Goal: Use online tool/utility: Utilize a website feature to perform a specific function

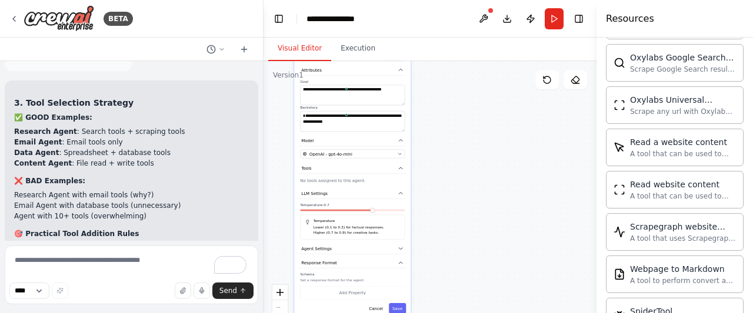
scroll to position [4414, 0]
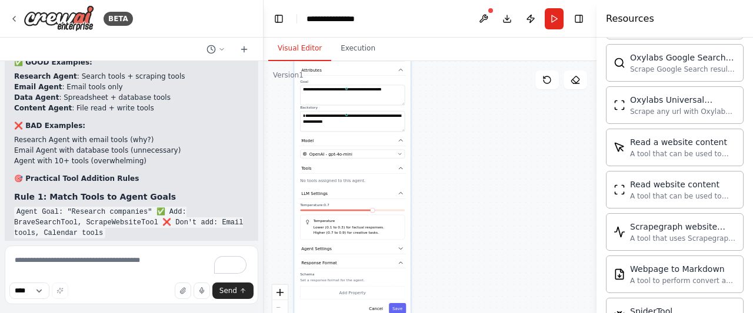
click at [115, 266] on textarea "To enrich screen reader interactions, please activate Accessibility in Grammarl…" at bounding box center [132, 275] width 254 height 59
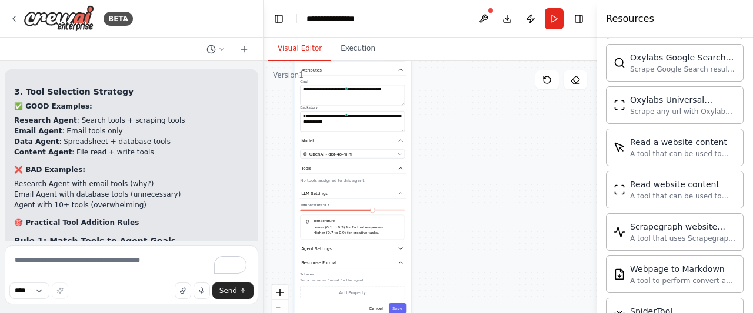
scroll to position [4348, 0]
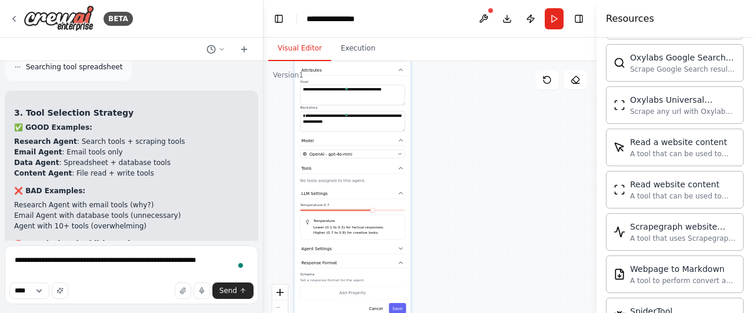
type textarea "**********"
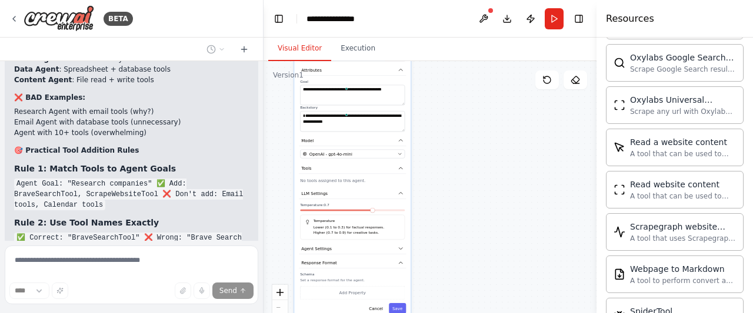
scroll to position [4492, 0]
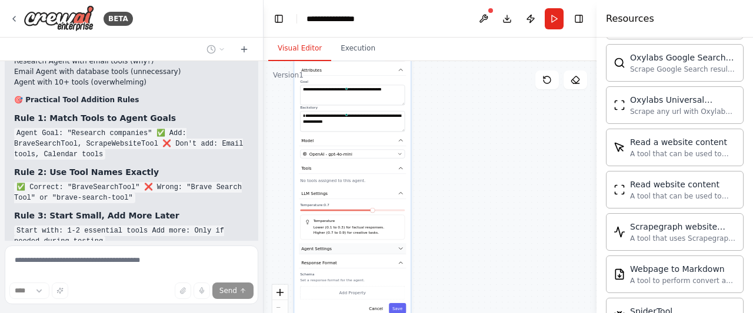
click at [322, 248] on span "Agent Settings" at bounding box center [316, 249] width 31 height 6
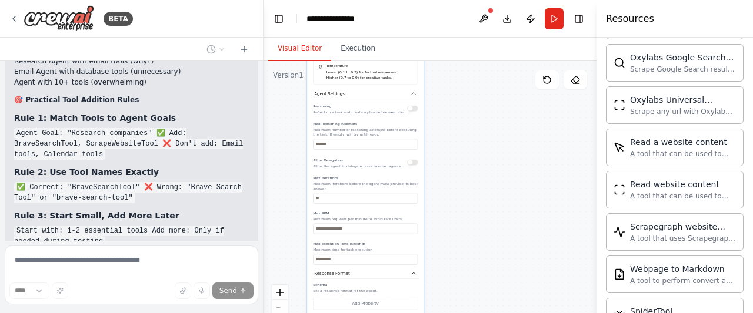
drag, startPoint x: 486, startPoint y: 239, endPoint x: 499, endPoint y: 84, distance: 155.8
click at [499, 84] on div "**********" at bounding box center [430, 208] width 333 height 294
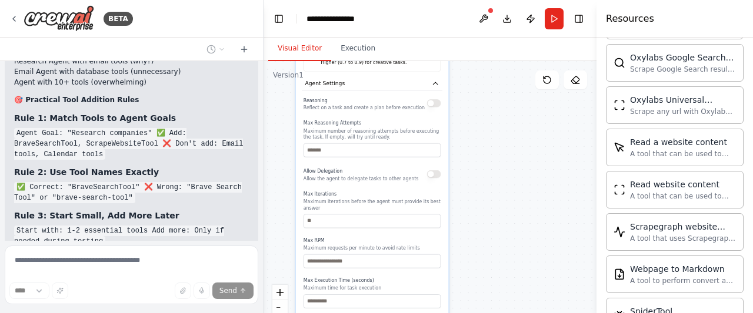
click at [385, 157] on div "Reasoning Reflect on a task and create a plan before execution Max Reasoning At…" at bounding box center [372, 201] width 138 height 213
click at [382, 156] on div "Reasoning Reflect on a task and create a plan before execution Max Reasoning At…" at bounding box center [372, 201] width 138 height 213
click at [348, 149] on input "number" at bounding box center [372, 151] width 138 height 14
click at [365, 184] on div "Reasoning Reflect on a task and create a plan before execution Max Reasoning At…" at bounding box center [372, 201] width 138 height 213
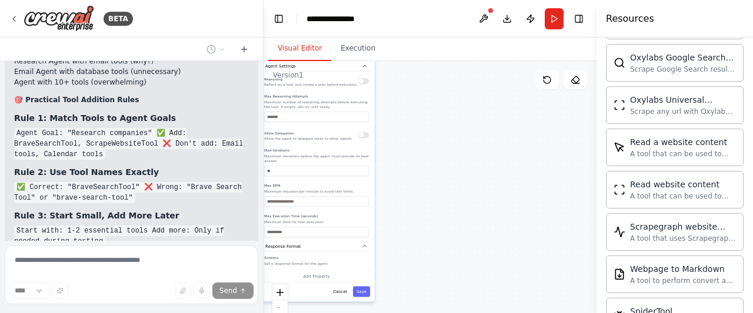
drag, startPoint x: 509, startPoint y: 207, endPoint x: 454, endPoint y: 161, distance: 72.2
click at [454, 161] on div "**********" at bounding box center [430, 208] width 333 height 294
click at [419, 152] on div "**********" at bounding box center [430, 208] width 333 height 294
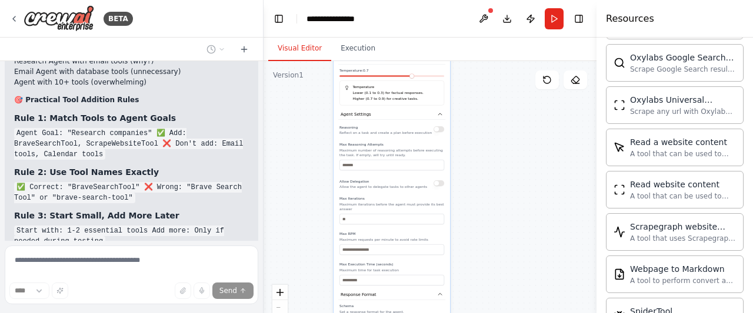
drag, startPoint x: 419, startPoint y: 152, endPoint x: 495, endPoint y: 199, distance: 89.8
click at [495, 199] on div "**********" at bounding box center [430, 208] width 333 height 294
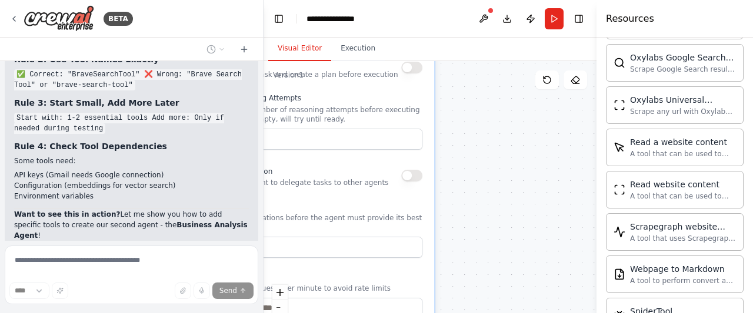
drag, startPoint x: 433, startPoint y: 148, endPoint x: 462, endPoint y: 156, distance: 30.4
click at [462, 156] on div "**********" at bounding box center [430, 208] width 333 height 294
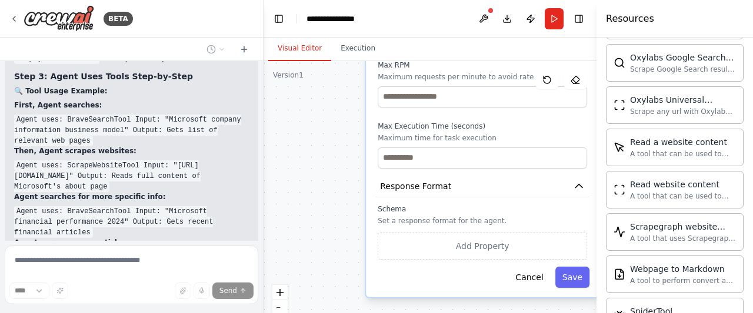
scroll to position [5063, 0]
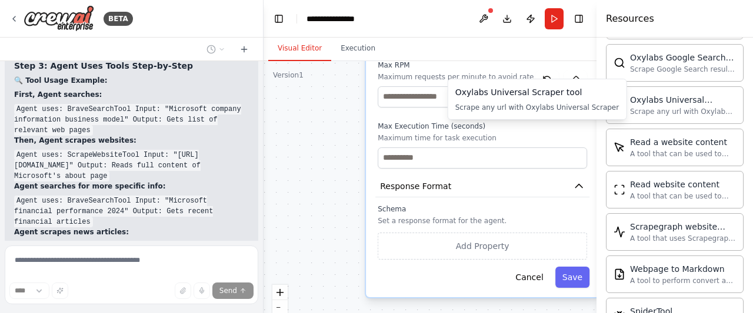
click at [538, 98] on div "Oxylabs Universal Scraper tool" at bounding box center [537, 92] width 164 height 12
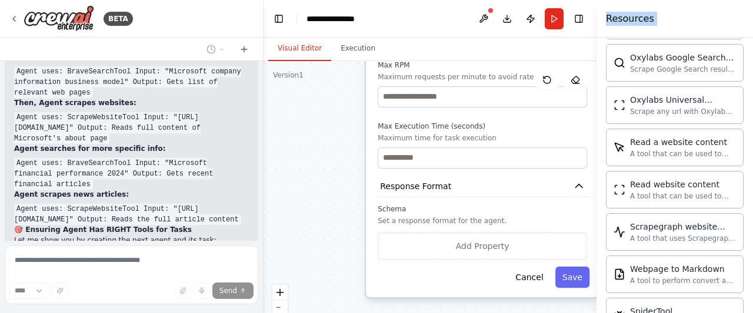
drag, startPoint x: 538, startPoint y: 98, endPoint x: 493, endPoint y: 209, distance: 120.4
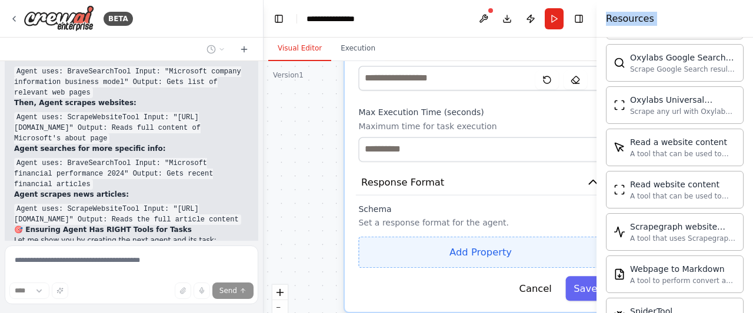
click at [491, 241] on button "Add Property" at bounding box center [480, 252] width 244 height 32
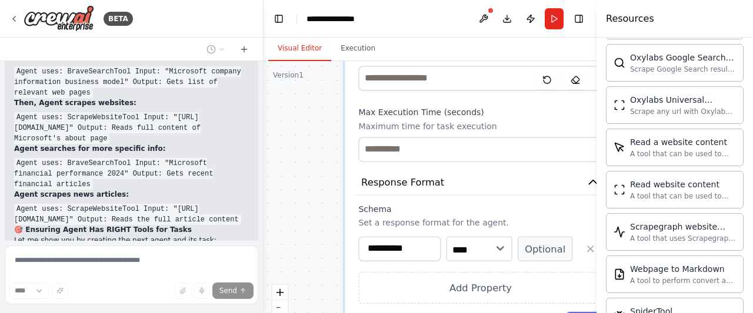
click at [315, 212] on div ".deletable-edge-delete-btn { width: 20px; height: 20px; border: 0px solid #ffff…" at bounding box center [430, 208] width 333 height 294
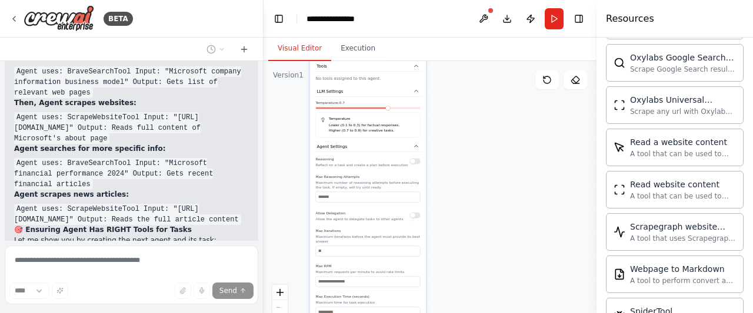
drag, startPoint x: 498, startPoint y: 144, endPoint x: 479, endPoint y: 312, distance: 169.8
click at [479, 312] on div ".deletable-edge-delete-btn { width: 20px; height: 20px; border: 0px solid #ffff…" at bounding box center [430, 208] width 333 height 294
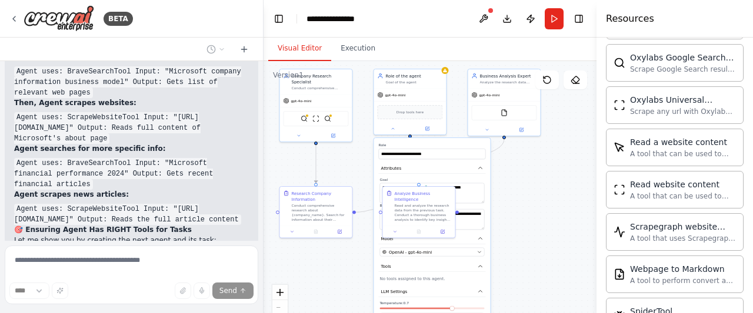
drag, startPoint x: 447, startPoint y: 141, endPoint x: 511, endPoint y: 341, distance: 210.6
click at [511, 313] on html "BETA Hello! I'm the CrewAI assistant. What kind of automation do you want to bu…" at bounding box center [376, 156] width 753 height 313
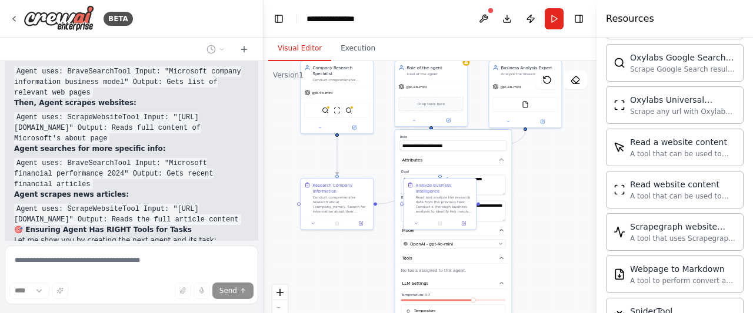
drag, startPoint x: 528, startPoint y: 170, endPoint x: 549, endPoint y: 162, distance: 22.7
click at [549, 162] on div ".deletable-edge-delete-btn { width: 20px; height: 20px; border: 0px solid #ffff…" at bounding box center [430, 208] width 333 height 294
click at [357, 123] on button at bounding box center [355, 126] width 34 height 7
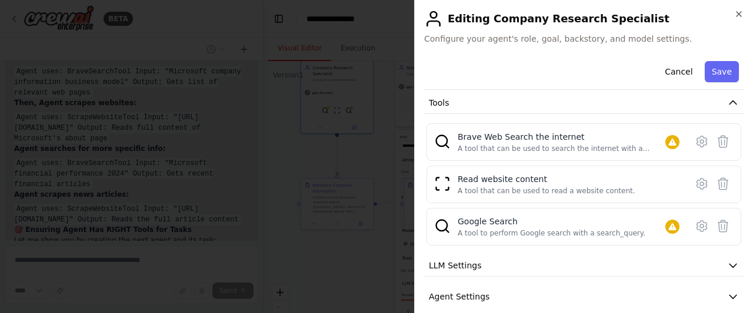
scroll to position [140, 0]
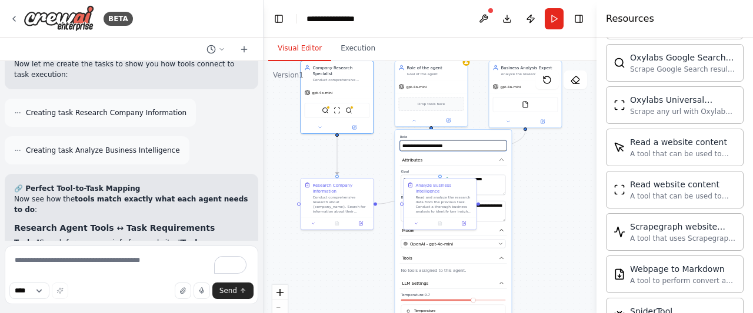
drag, startPoint x: 483, startPoint y: 148, endPoint x: 126, endPoint y: 155, distance: 357.7
click at [126, 155] on div "BETA Hello! I'm the CrewAI assistant. What kind of automation do you want to bu…" at bounding box center [376, 156] width 753 height 313
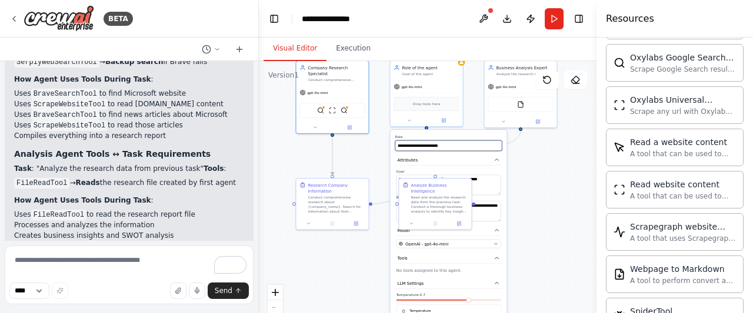
scroll to position [5663, 0]
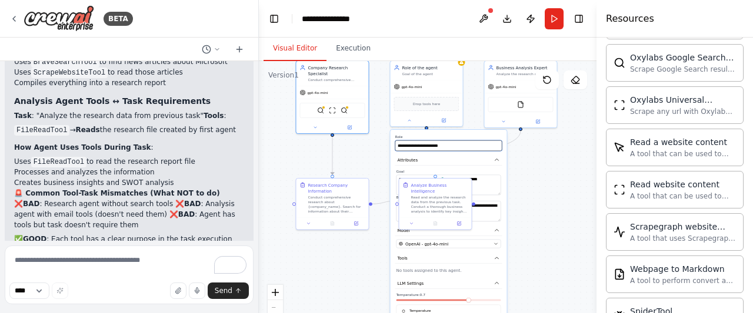
drag, startPoint x: 259, startPoint y: 228, endPoint x: 259, endPoint y: 147, distance: 80.6
click at [259, 147] on div "BETA Hello! I'm the CrewAI assistant. What kind of automation do you want to bu…" at bounding box center [376, 156] width 753 height 313
click at [255, 146] on div at bounding box center [256, 156] width 5 height 313
click at [365, 77] on div "Company Research Specialist Conduct comprehensive research about {company_name}…" at bounding box center [332, 72] width 72 height 25
click at [349, 76] on div "Company Research Specialist Conduct comprehensive research about {company_name}…" at bounding box center [332, 72] width 72 height 25
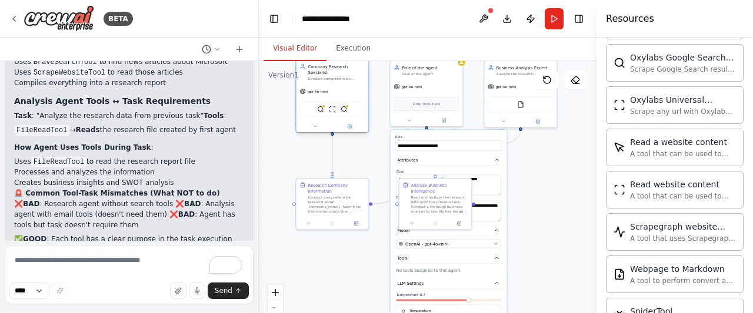
click at [349, 76] on div "Company Research Specialist Conduct comprehensive research about {company_name}…" at bounding box center [332, 72] width 72 height 25
click at [549, 201] on div ".deletable-edge-delete-btn { width: 20px; height: 20px; border: 0px solid #ffff…" at bounding box center [428, 208] width 338 height 294
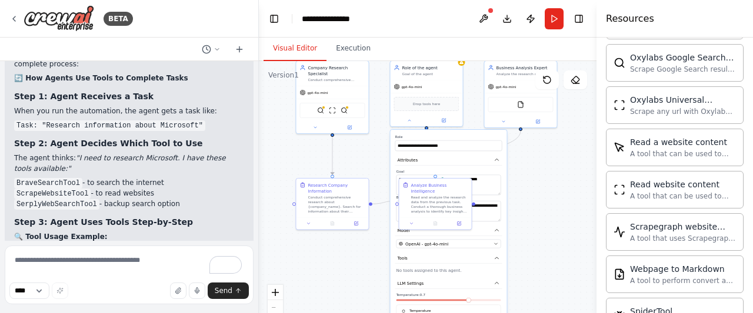
scroll to position [4932, 0]
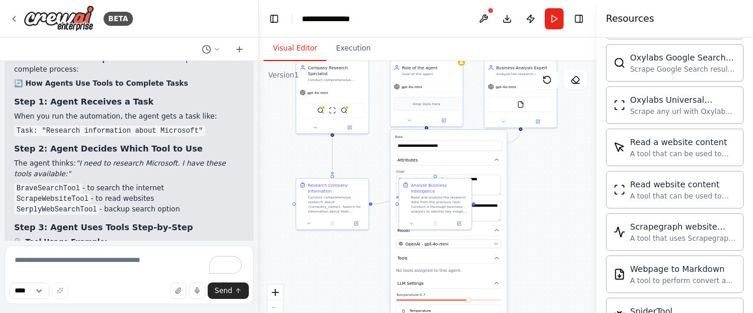
drag, startPoint x: 61, startPoint y: 103, endPoint x: 149, endPoint y: 106, distance: 88.9
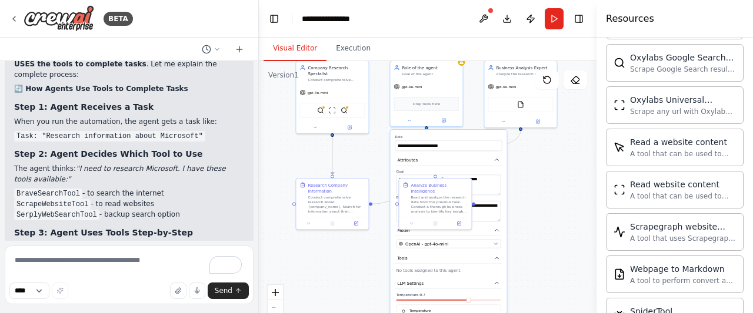
scroll to position [4926, 0]
drag, startPoint x: 65, startPoint y: 109, endPoint x: 155, endPoint y: 105, distance: 90.7
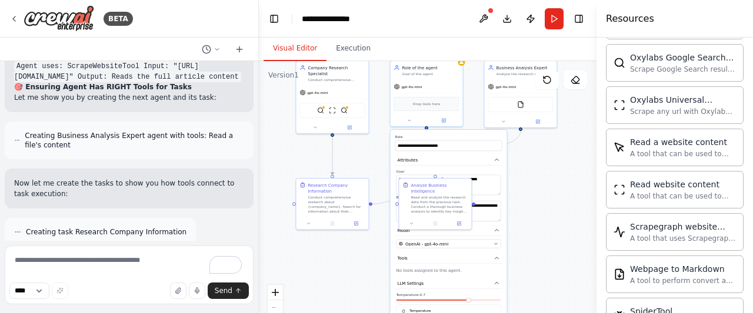
scroll to position [5274, 0]
drag, startPoint x: 114, startPoint y: 126, endPoint x: 191, endPoint y: 124, distance: 77.1
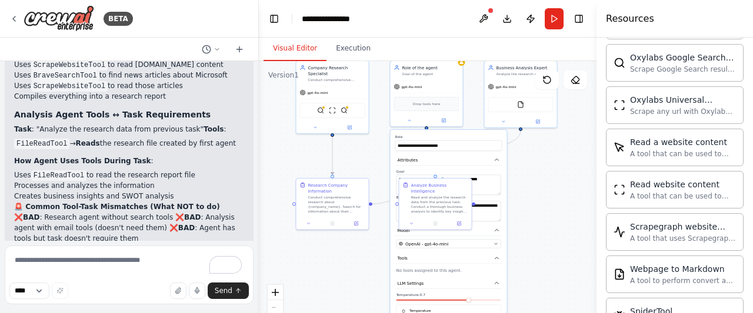
scroll to position [5663, 0]
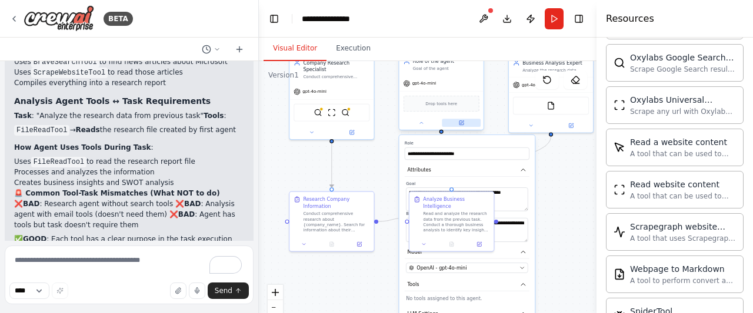
click at [456, 119] on button at bounding box center [461, 123] width 39 height 8
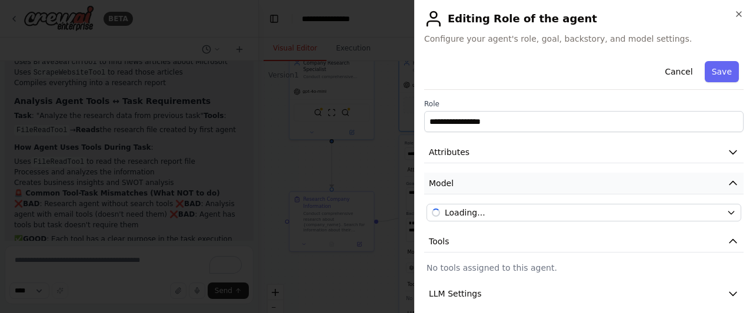
scroll to position [71, 0]
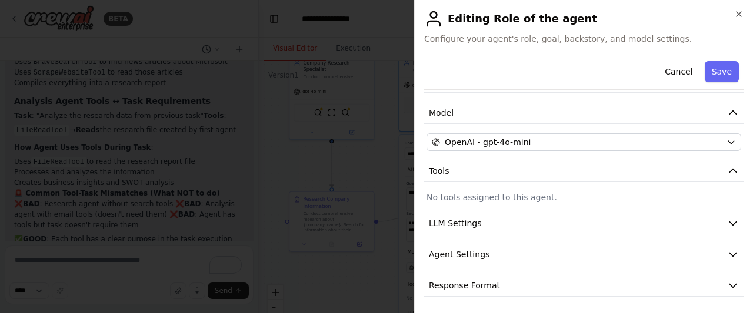
click at [583, 198] on p "No tools assigned to this agent." at bounding box center [583, 198] width 315 height 12
click at [533, 192] on p "No tools assigned to this agent." at bounding box center [583, 198] width 315 height 12
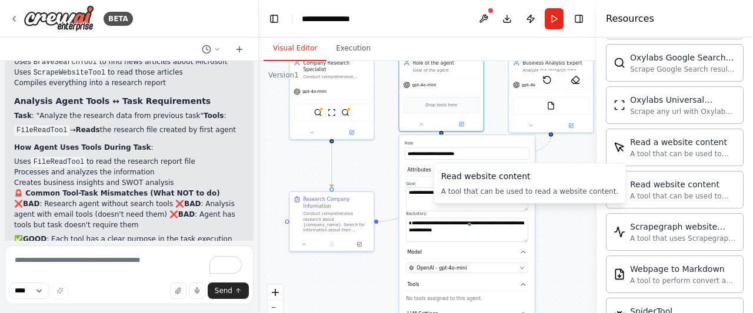
drag, startPoint x: 629, startPoint y: 191, endPoint x: 679, endPoint y: 160, distance: 58.9
click at [679, 160] on div "Browserbase web load tool Load webpages url in a headless browser using Browser…" at bounding box center [675, 60] width 138 height 635
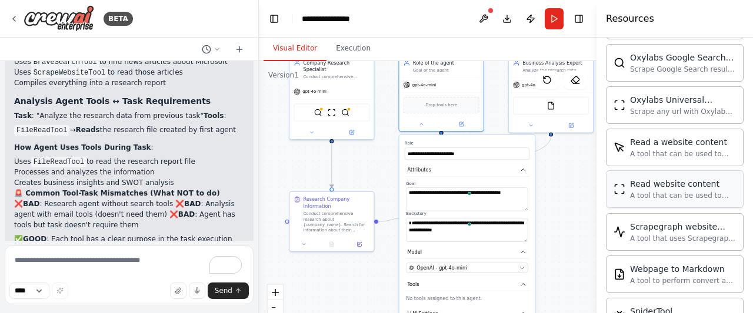
click at [632, 181] on div "Read website content" at bounding box center [683, 184] width 106 height 12
click at [626, 181] on div "Read website content A tool that can be used to read a website content." at bounding box center [674, 189] width 122 height 22
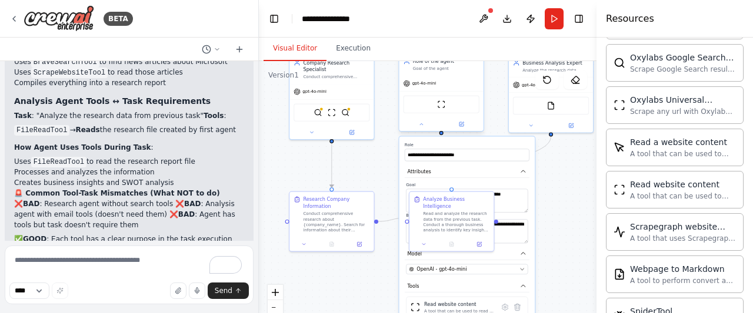
click at [451, 92] on div "ScrapeWebsiteTool" at bounding box center [441, 104] width 84 height 26
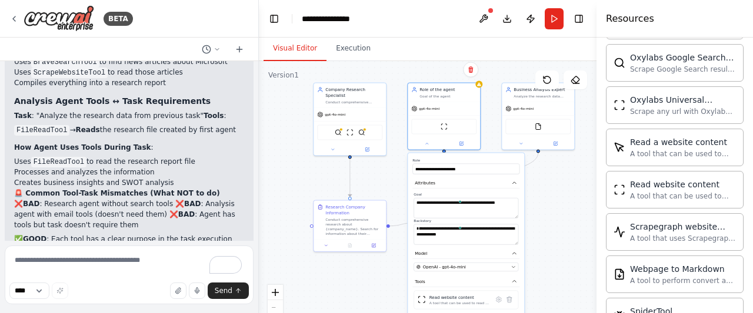
click at [546, 242] on div ".deletable-edge-delete-btn { width: 20px; height: 20px; border: 0px solid #ffff…" at bounding box center [428, 208] width 338 height 294
click at [361, 120] on div "BraveSearchTool ScrapeWebsiteTool SerplyWebSearchTool" at bounding box center [349, 131] width 72 height 23
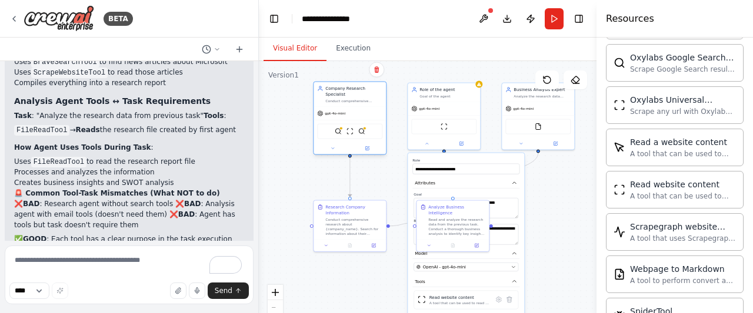
click at [361, 120] on div "BraveSearchTool ScrapeWebsiteTool SerplyWebSearchTool" at bounding box center [349, 131] width 72 height 23
click at [366, 147] on icon at bounding box center [367, 149] width 4 height 4
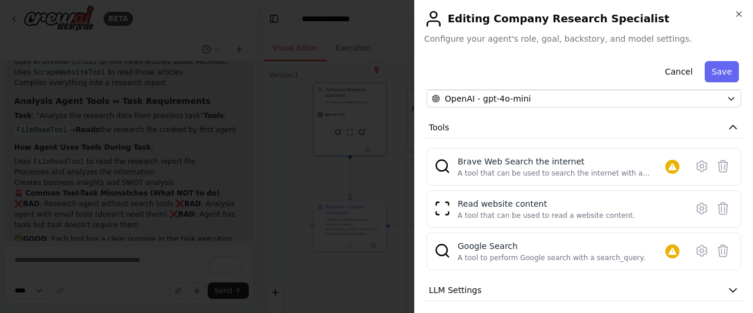
scroll to position [113, 0]
click at [718, 167] on icon at bounding box center [723, 168] width 10 height 12
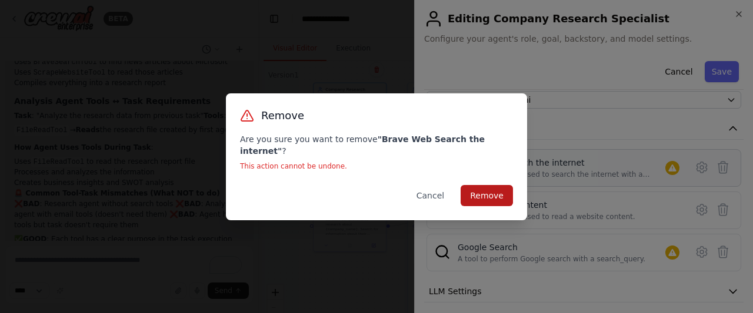
drag, startPoint x: 516, startPoint y: 188, endPoint x: 505, endPoint y: 188, distance: 11.2
click at [505, 188] on div "Remove Are you sure you want to remove " Brave Web Search the internet " ? This…" at bounding box center [376, 157] width 301 height 127
click at [505, 188] on button "Remove" at bounding box center [487, 195] width 52 height 21
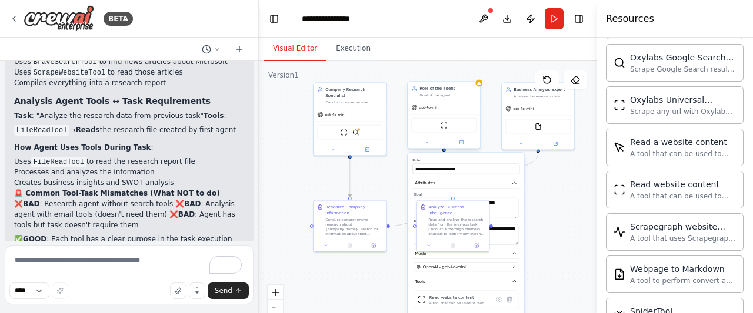
click at [463, 96] on div "Goal of the agent" at bounding box center [447, 95] width 57 height 5
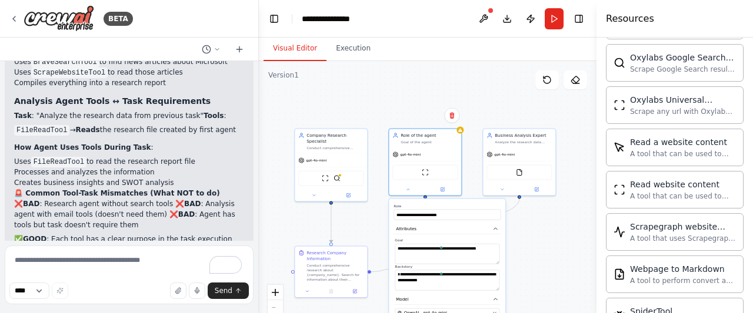
drag, startPoint x: 378, startPoint y: 162, endPoint x: 359, endPoint y: 208, distance: 49.6
click at [359, 208] on div ".deletable-edge-delete-btn { width: 20px; height: 20px; border: 0px solid #ffff…" at bounding box center [428, 208] width 338 height 294
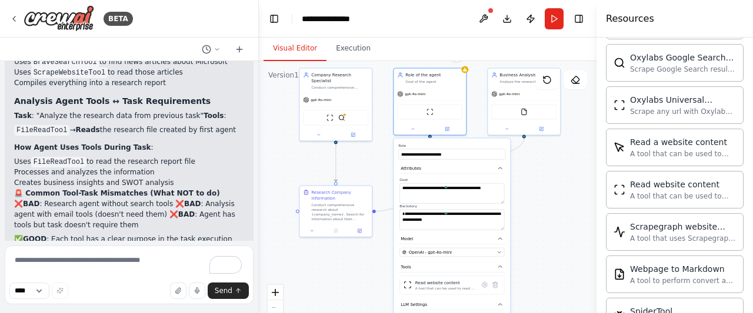
drag, startPoint x: 362, startPoint y: 199, endPoint x: 367, endPoint y: 139, distance: 60.8
click at [367, 139] on div ".deletable-edge-delete-btn { width: 20px; height: 20px; border: 0px solid #ffff…" at bounding box center [428, 208] width 338 height 294
click at [543, 179] on div ".deletable-edge-delete-btn { width: 20px; height: 20px; border: 0px solid #ffff…" at bounding box center [428, 208] width 338 height 294
click at [446, 127] on icon at bounding box center [447, 128] width 4 height 4
click at [326, 212] on div "Conduct comprehensive research about {company_name}. Search for information abo…" at bounding box center [339, 211] width 57 height 19
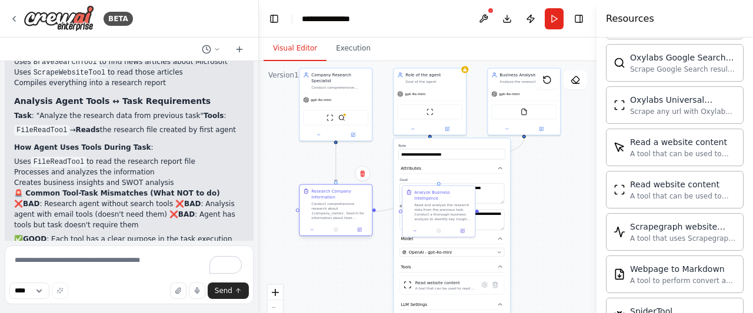
click at [326, 212] on div "Conduct comprehensive research about {company_name}. Search for information abo…" at bounding box center [339, 211] width 57 height 19
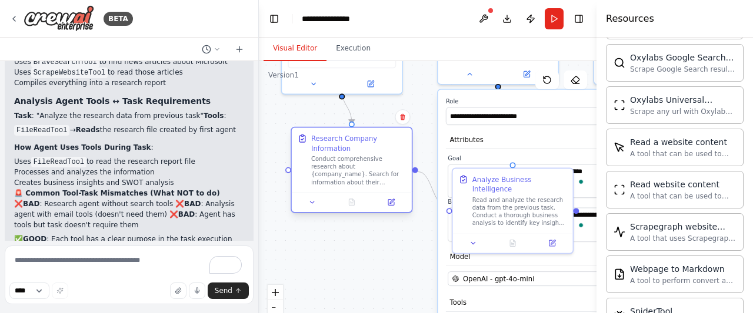
drag, startPoint x: 301, startPoint y: 224, endPoint x: 309, endPoint y: 181, distance: 43.7
click at [309, 181] on div "Research Company Information Conduct comprehensive research about {company_name…" at bounding box center [352, 160] width 108 height 53
click at [340, 170] on div "Conduct comprehensive research about {company_name}. Search for information abo…" at bounding box center [358, 170] width 95 height 31
click at [503, 206] on div "Read and analyze the research data from the previous task. Conduct a thorough b…" at bounding box center [519, 209] width 95 height 31
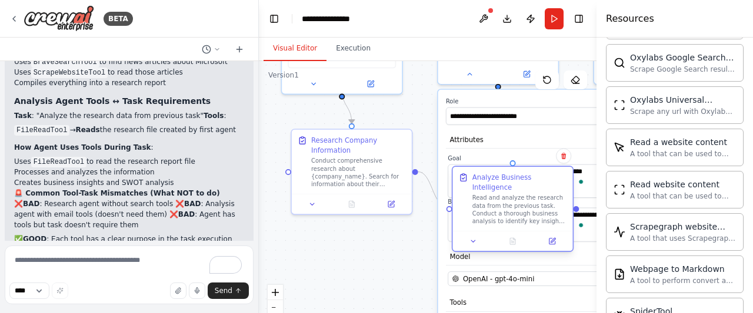
click at [503, 206] on div "Read and analyze the research data from the previous task. Conduct a thorough b…" at bounding box center [519, 209] width 95 height 31
click at [324, 165] on div "Conduct comprehensive research about {company_name}. Search for information abo…" at bounding box center [358, 170] width 95 height 31
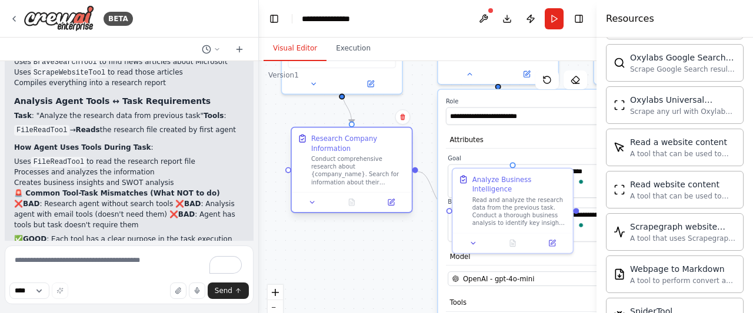
click at [367, 177] on div "Conduct comprehensive research about {company_name}. Search for information abo…" at bounding box center [358, 170] width 95 height 31
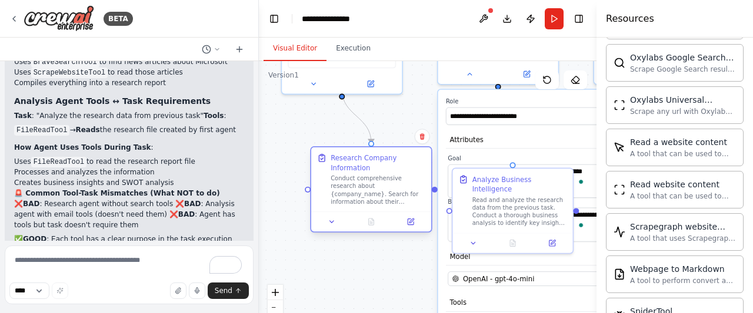
drag, startPoint x: 367, startPoint y: 177, endPoint x: 389, endPoint y: 198, distance: 30.8
click at [389, 198] on div "Conduct comprehensive research about {company_name}. Search for information abo…" at bounding box center [378, 190] width 95 height 31
click at [414, 224] on icon at bounding box center [410, 222] width 8 height 8
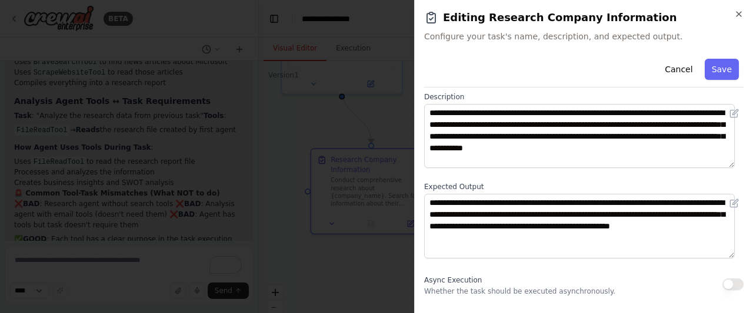
scroll to position [44, 0]
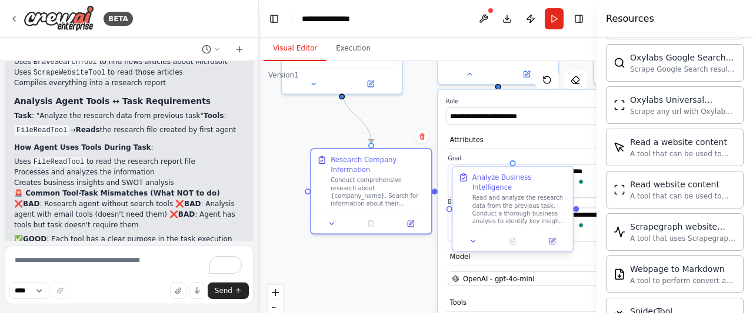
click at [484, 219] on div "Analyze Business Intelligence Read and analyze the research data from the previ…" at bounding box center [513, 199] width 120 height 64
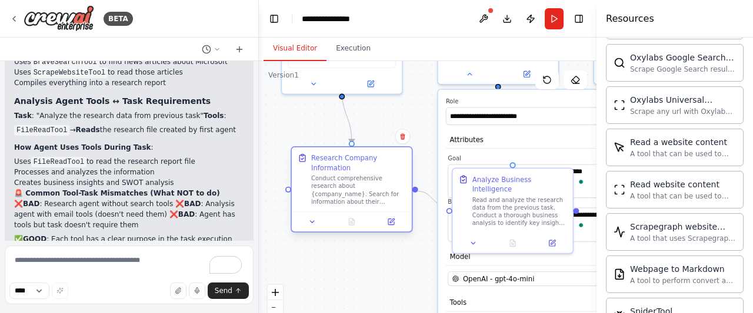
drag, startPoint x: 382, startPoint y: 203, endPoint x: 336, endPoint y: 205, distance: 45.9
click at [336, 205] on div "Conduct comprehensive research about {company_name}. Search for information abo…" at bounding box center [358, 190] width 95 height 31
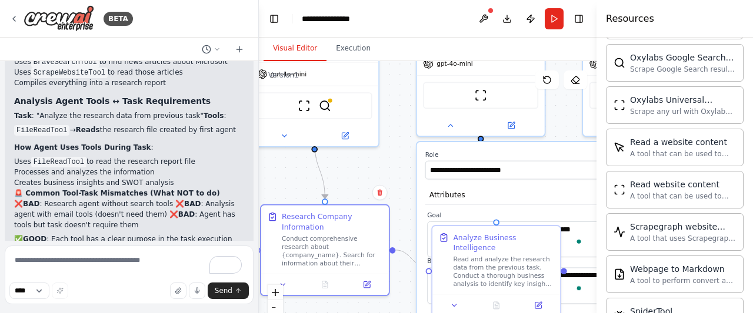
drag, startPoint x: 414, startPoint y: 106, endPoint x: 395, endPoint y: 162, distance: 59.2
click at [395, 162] on div ".deletable-edge-delete-btn { width: 20px; height: 20px; border: 0px solid #ffff…" at bounding box center [428, 208] width 338 height 294
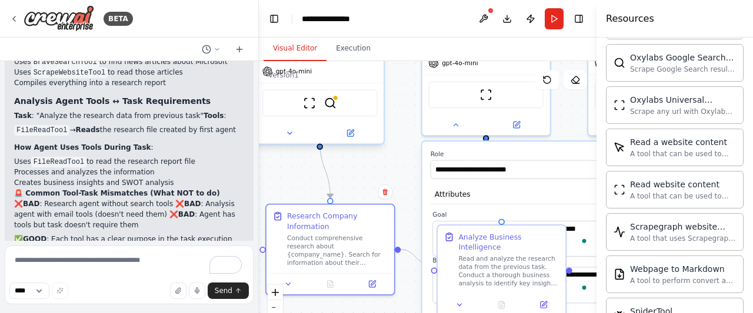
click at [325, 107] on div "ScrapeWebsiteTool SerplyWebSearchTool" at bounding box center [320, 103] width 128 height 40
click at [351, 130] on icon at bounding box center [351, 132] width 5 height 5
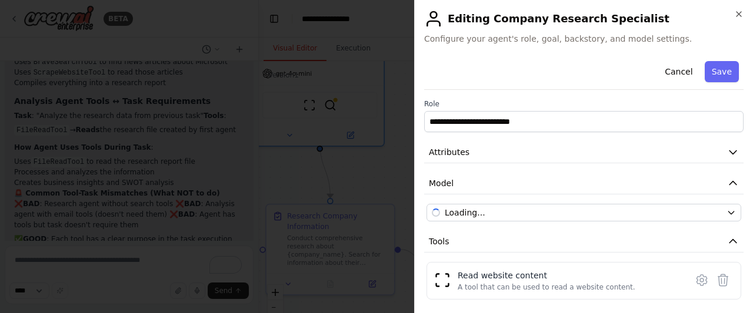
scroll to position [138, 0]
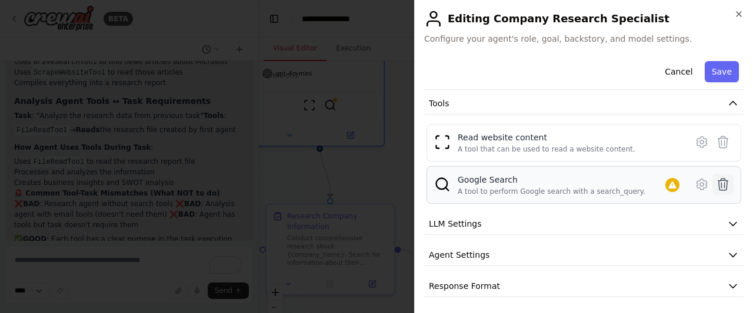
click at [716, 178] on icon at bounding box center [723, 185] width 14 height 14
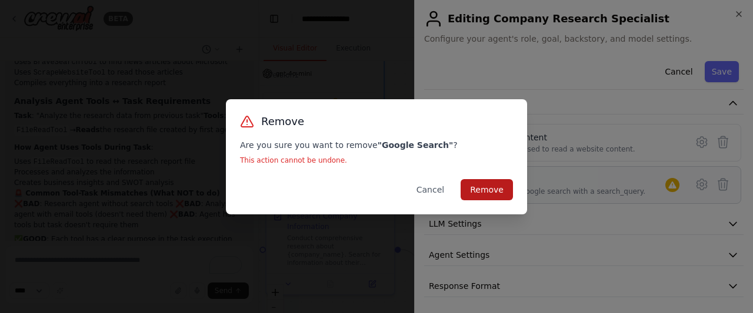
click at [495, 196] on button "Remove" at bounding box center [487, 189] width 52 height 21
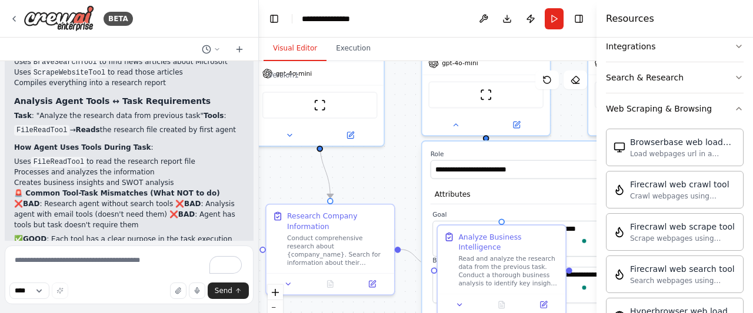
scroll to position [275, 0]
click at [336, 97] on img at bounding box center [330, 103] width 12 height 12
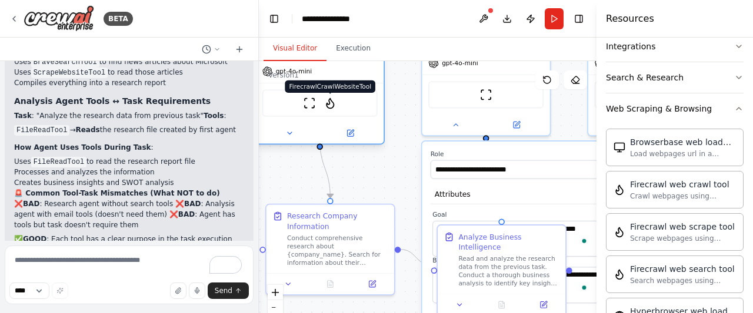
click at [336, 97] on img at bounding box center [330, 103] width 12 height 12
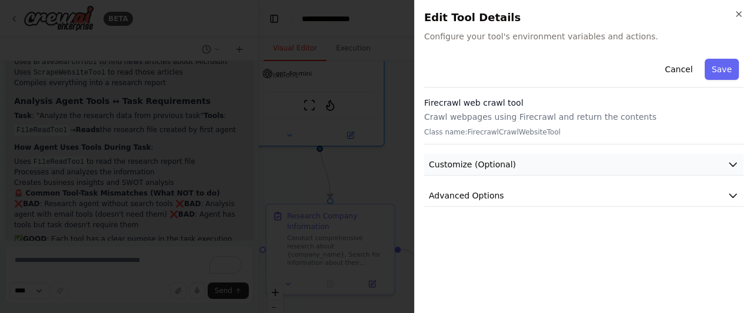
click at [561, 158] on button "Customize (Optional)" at bounding box center [583, 165] width 319 height 22
click at [729, 67] on button "Save" at bounding box center [722, 69] width 34 height 21
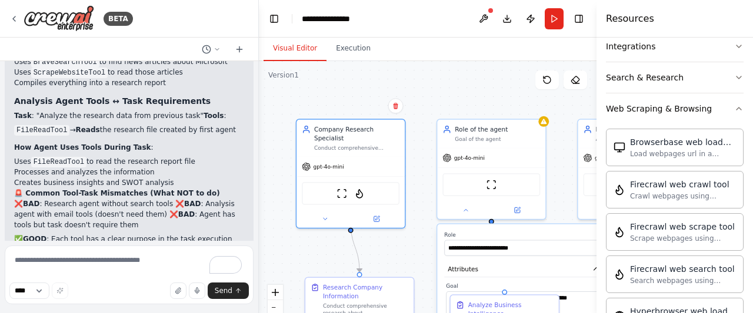
drag, startPoint x: 367, startPoint y: 160, endPoint x: 398, endPoint y: 242, distance: 87.5
click at [398, 242] on div ".deletable-edge-delete-btn { width: 20px; height: 20px; border: 0px solid #ffff…" at bounding box center [428, 208] width 338 height 294
click at [352, 156] on div "gpt-4o-mini" at bounding box center [350, 164] width 108 height 19
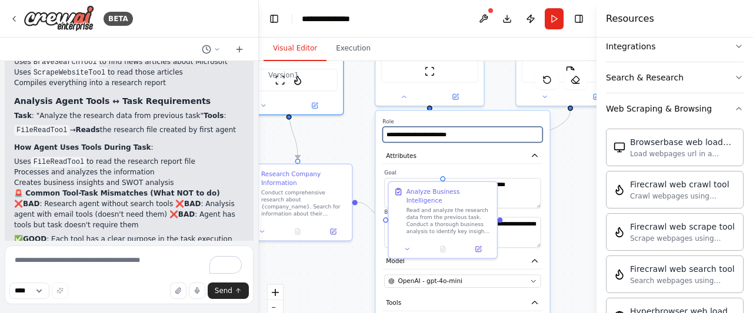
drag, startPoint x: 434, startPoint y: 193, endPoint x: 368, endPoint y: 69, distance: 140.5
click at [368, 69] on div ".deletable-edge-delete-btn { width: 20px; height: 20px; border: 0px solid #ffff…" at bounding box center [428, 208] width 338 height 294
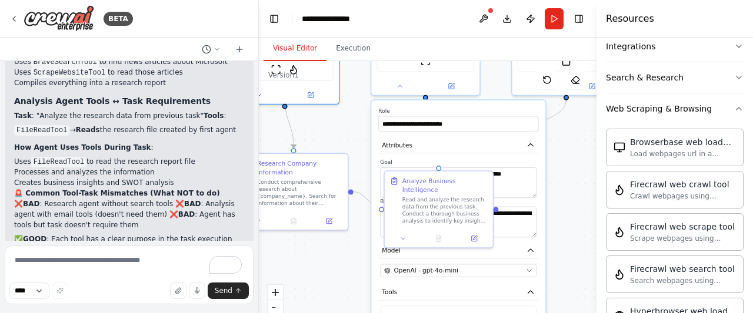
click at [548, 142] on div ".deletable-edge-delete-btn { width: 20px; height: 20px; border: 0px solid #ffff…" at bounding box center [428, 208] width 338 height 294
click at [532, 148] on icon "button" at bounding box center [530, 145] width 9 height 9
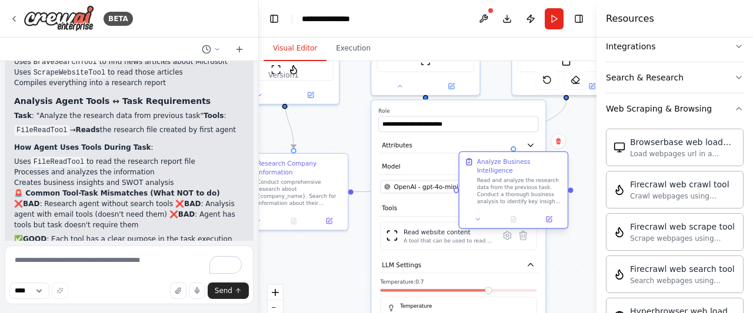
drag, startPoint x: 471, startPoint y: 190, endPoint x: 538, endPoint y: 175, distance: 68.2
click at [538, 177] on div "Read and analyze the research data from the previous task. Conduct a thorough b…" at bounding box center [519, 191] width 85 height 28
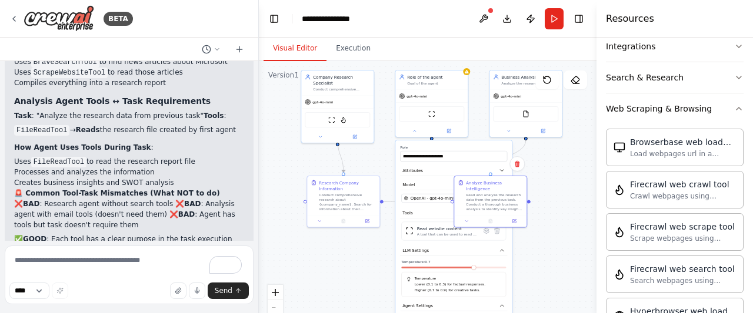
click at [386, 158] on div ".deletable-edge-delete-btn { width: 20px; height: 20px; border: 0px solid #ffff…" at bounding box center [428, 208] width 338 height 294
drag, startPoint x: 425, startPoint y: 153, endPoint x: 423, endPoint y: 144, distance: 8.9
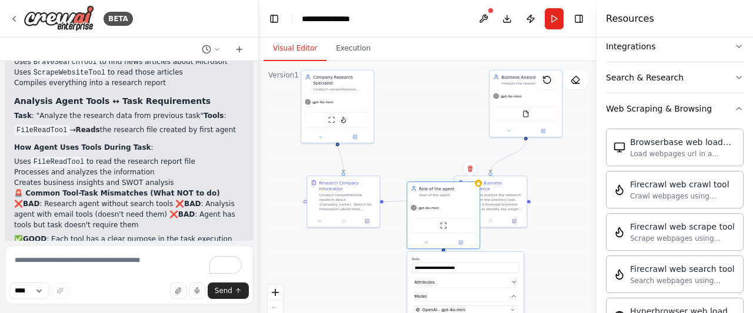
drag, startPoint x: 442, startPoint y: 144, endPoint x: 428, endPoint y: 255, distance: 112.1
click at [471, 172] on button at bounding box center [469, 168] width 15 height 15
click at [438, 168] on button "Confirm" at bounding box center [437, 169] width 42 height 14
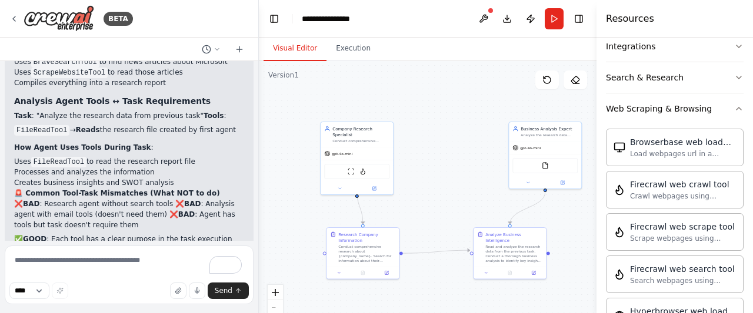
drag, startPoint x: 421, startPoint y: 145, endPoint x: 435, endPoint y: 190, distance: 47.1
click at [435, 190] on div ".deletable-edge-delete-btn { width: 20px; height: 20px; border: 0px solid #ffff…" at bounding box center [428, 208] width 338 height 294
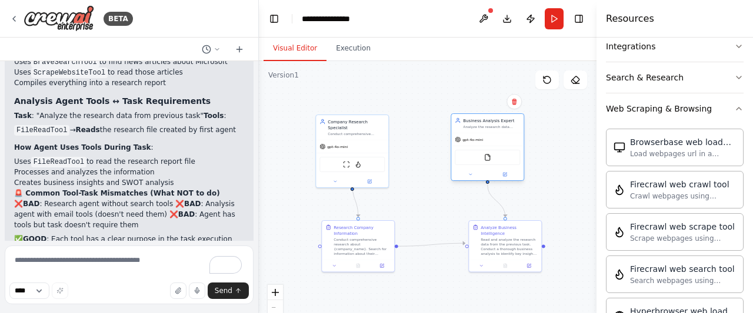
drag, startPoint x: 529, startPoint y: 141, endPoint x: 459, endPoint y: 142, distance: 69.4
click at [459, 142] on div "gpt-4o-mini" at bounding box center [469, 140] width 28 height 6
click at [359, 139] on div "gpt-4o-mini" at bounding box center [352, 145] width 72 height 13
click at [358, 241] on div "Conduct comprehensive research about {company_name}. Search for information abo…" at bounding box center [361, 245] width 57 height 19
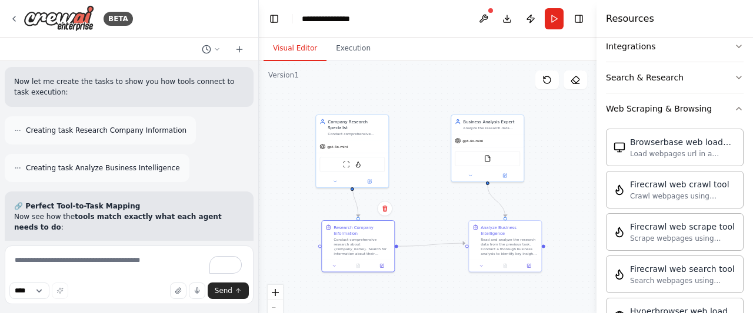
scroll to position [5663, 0]
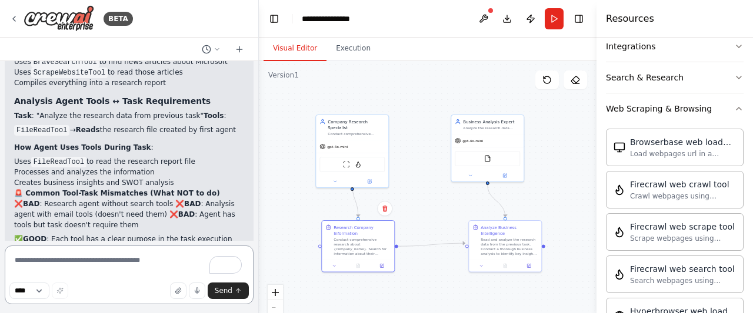
click at [149, 251] on textarea "To enrich screen reader interactions, please activate Accessibility in Grammarl…" at bounding box center [129, 275] width 249 height 59
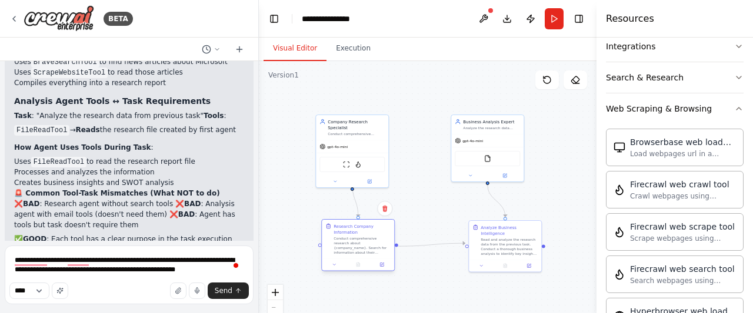
click at [348, 234] on div "Research Company Information" at bounding box center [361, 230] width 57 height 12
click at [366, 230] on div "Research Company Information" at bounding box center [361, 230] width 57 height 12
click at [376, 243] on div "Conduct comprehensive research about {company_name}. Search for information abo…" at bounding box center [361, 245] width 57 height 19
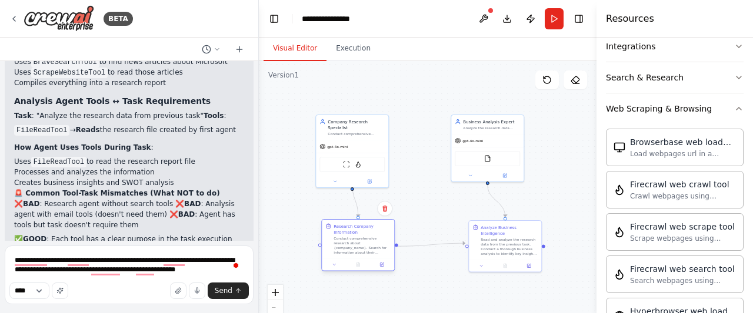
click at [337, 269] on div at bounding box center [358, 265] width 72 height 12
click at [335, 265] on icon at bounding box center [334, 265] width 5 height 5
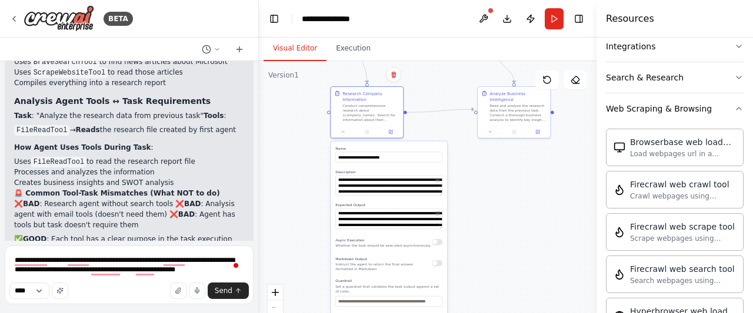
drag, startPoint x: 434, startPoint y: 220, endPoint x: 443, endPoint y: 86, distance: 134.4
click at [443, 86] on div ".deletable-edge-delete-btn { width: 20px; height: 20px; border: 0px solid #ffff…" at bounding box center [428, 208] width 338 height 294
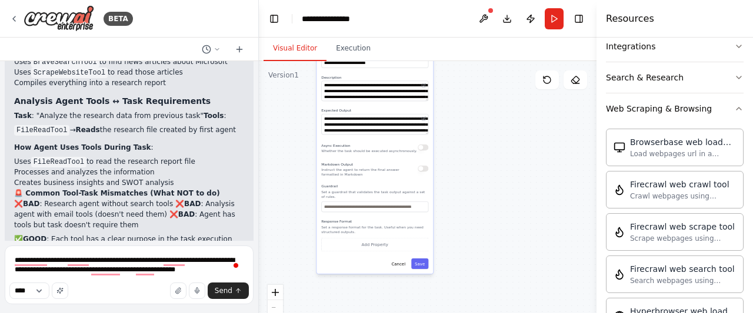
drag, startPoint x: 492, startPoint y: 248, endPoint x: 488, endPoint y: 176, distance: 72.4
click at [488, 176] on div ".deletable-edge-delete-btn { width: 20px; height: 20px; border: 0px solid #ffff…" at bounding box center [428, 208] width 338 height 294
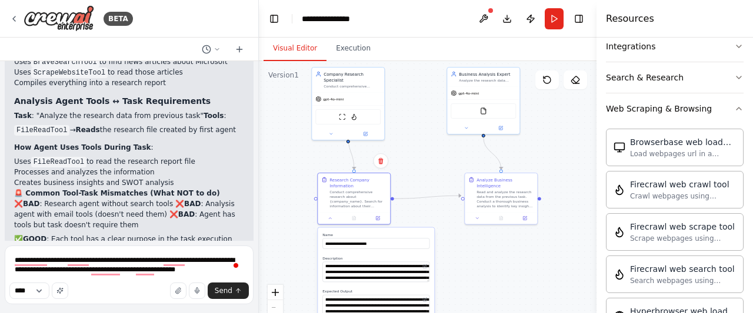
drag, startPoint x: 465, startPoint y: 172, endPoint x: 455, endPoint y: 333, distance: 161.4
click at [455, 313] on html "BETA Hello! I'm the CrewAI assistant. What kind of automation do you want to bu…" at bounding box center [376, 156] width 753 height 313
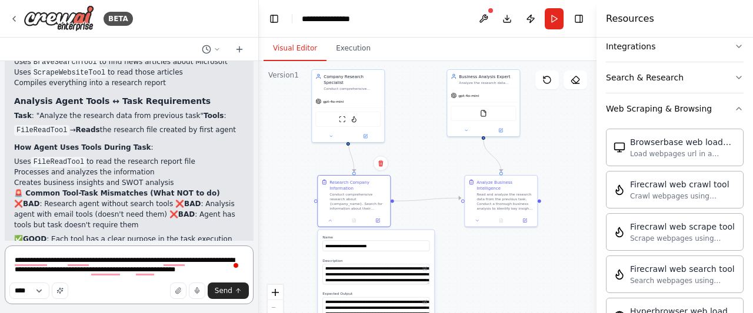
click at [215, 269] on textarea "**********" at bounding box center [129, 275] width 249 height 59
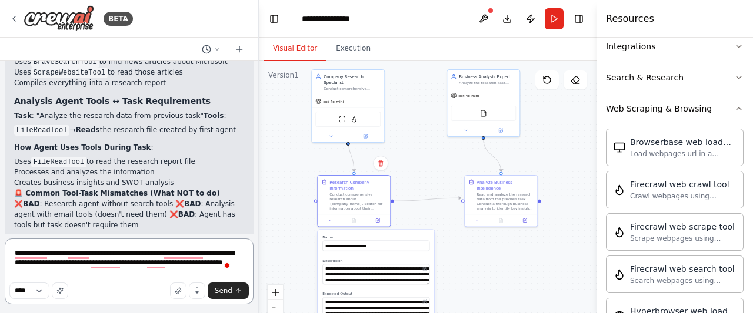
type textarea "**********"
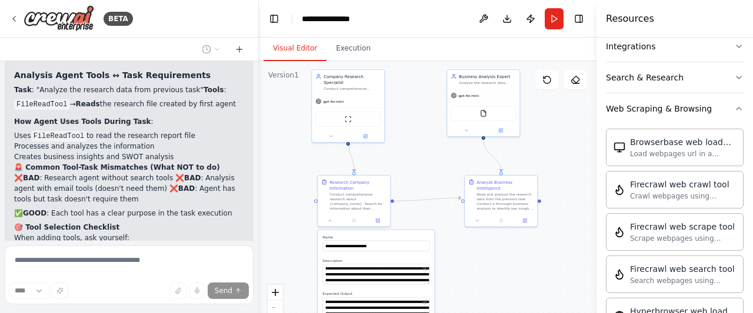
scroll to position [5690, 0]
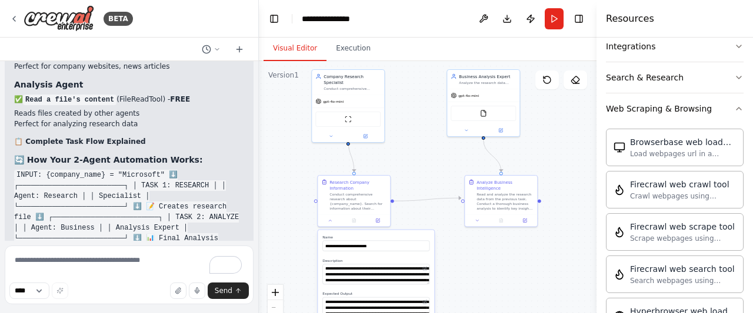
click at [306, 155] on div ".deletable-edge-delete-btn { width: 20px; height: 20px; border: 0px solid #ffff…" at bounding box center [428, 208] width 338 height 294
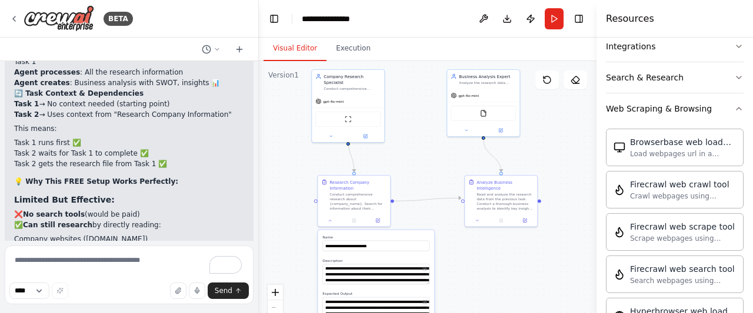
scroll to position [6917, 0]
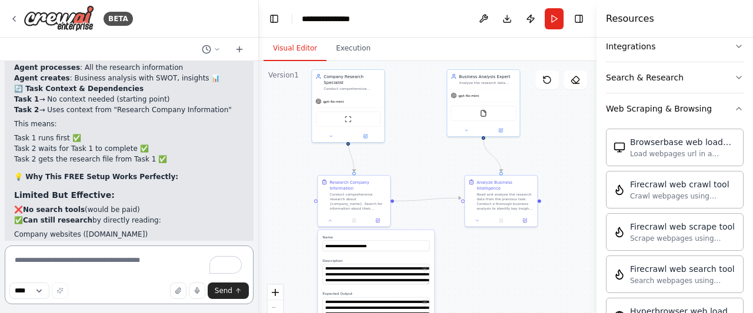
click at [132, 261] on textarea "To enrich screen reader interactions, please activate Accessibility in Grammarl…" at bounding box center [129, 275] width 249 height 59
click at [362, 274] on textarea "**********" at bounding box center [375, 275] width 107 height 21
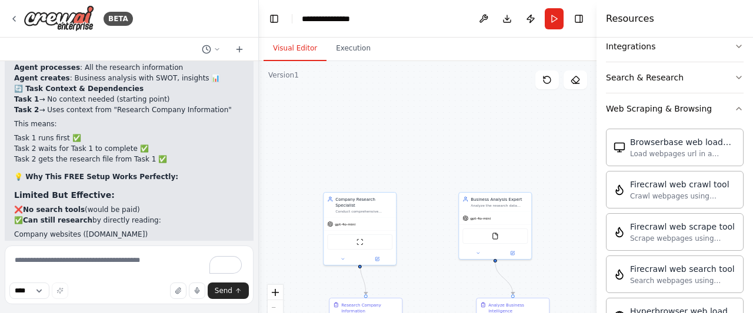
drag, startPoint x: 451, startPoint y: 194, endPoint x: 462, endPoint y: 320, distance: 126.4
click at [462, 313] on html "BETA Hello! I'm the CrewAI assistant. What kind of automation do you want to bu…" at bounding box center [376, 156] width 753 height 313
click at [346, 202] on div "Company Research Specialist" at bounding box center [363, 204] width 57 height 12
click at [351, 236] on div "ScrapeWebsiteTool" at bounding box center [359, 243] width 65 height 15
click at [380, 258] on button at bounding box center [378, 261] width 34 height 7
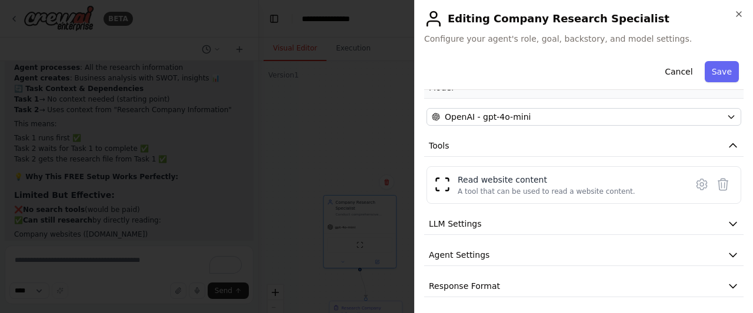
scroll to position [96, 0]
click at [549, 214] on button "LLM Settings" at bounding box center [583, 224] width 319 height 22
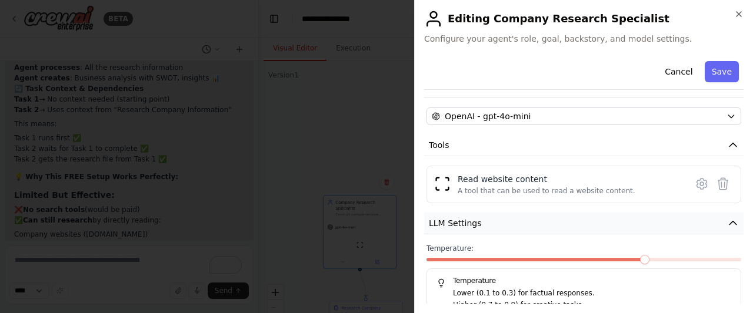
scroll to position [180, 0]
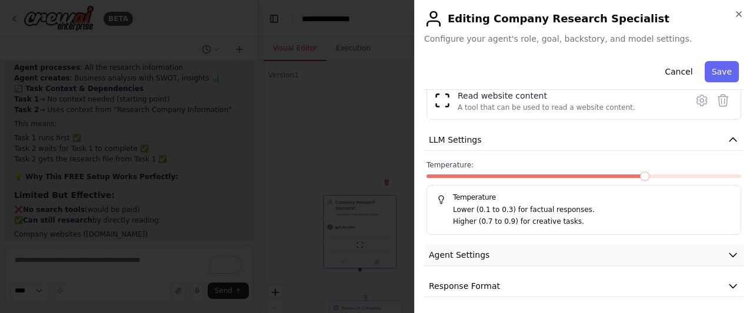
click at [549, 254] on button "Agent Settings" at bounding box center [583, 256] width 319 height 22
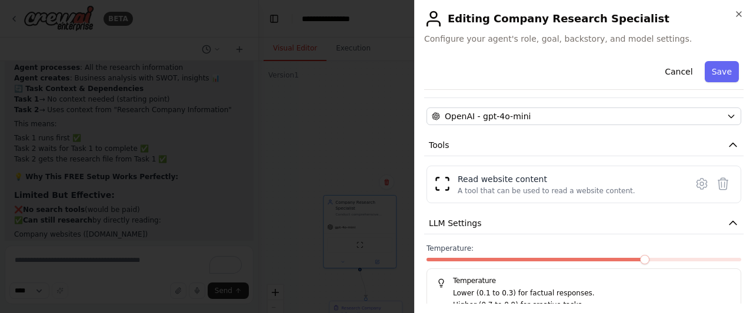
scroll to position [0, 0]
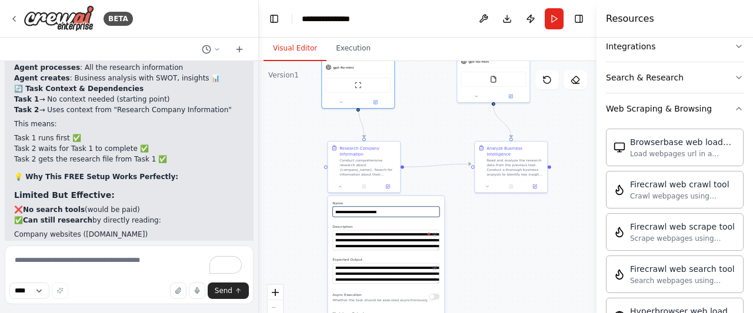
drag, startPoint x: 423, startPoint y: 204, endPoint x: 423, endPoint y: 16, distance: 188.2
click at [423, 16] on main "**********" at bounding box center [428, 156] width 338 height 313
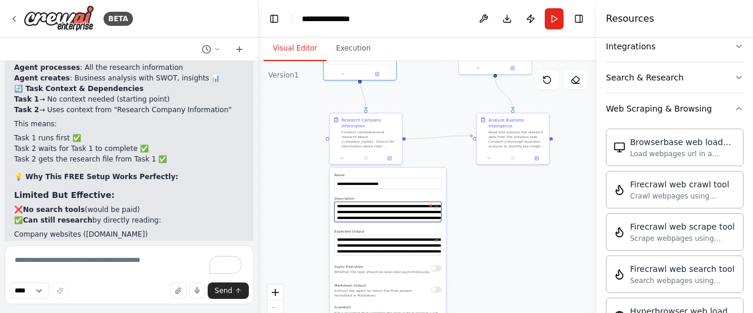
click at [366, 212] on textarea "**********" at bounding box center [387, 212] width 107 height 21
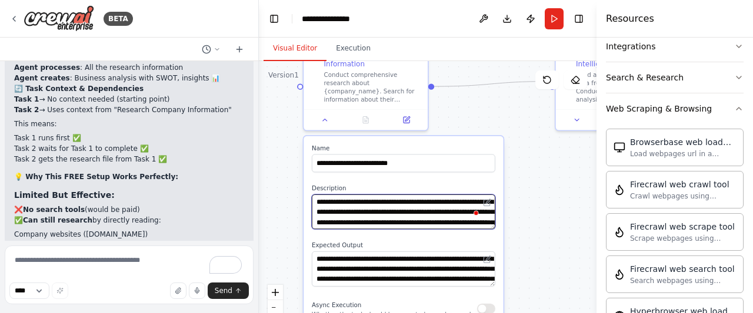
click at [368, 212] on textarea "**********" at bounding box center [404, 212] width 184 height 35
type textarea "**********"
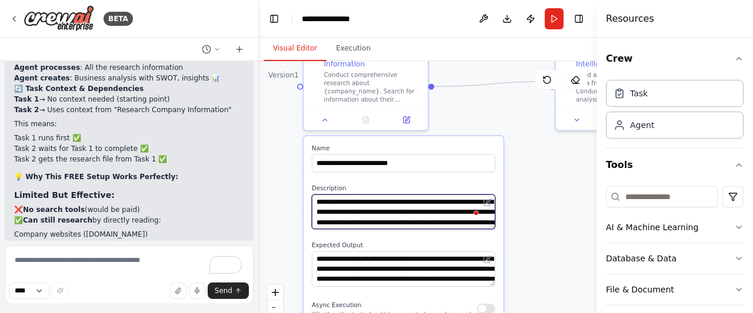
scroll to position [275, 0]
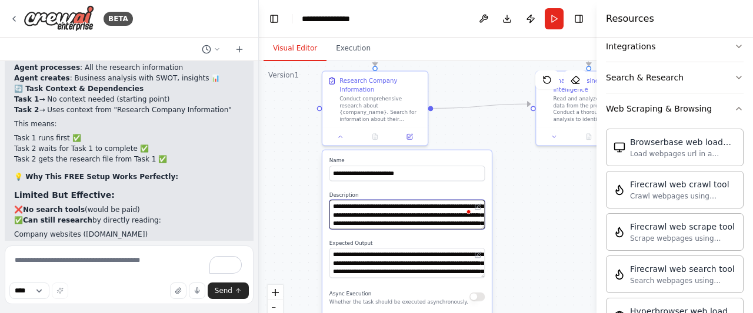
type textarea "**********"
click at [501, 134] on div ".deletable-edge-delete-btn { width: 20px; height: 20px; border: 0px solid #ffff…" at bounding box center [428, 208] width 338 height 294
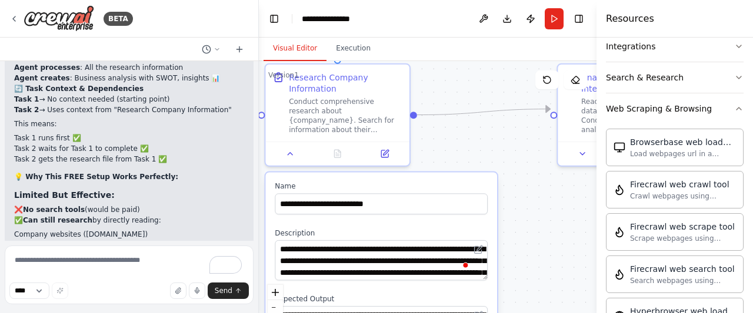
click at [463, 86] on div ".deletable-edge-delete-btn { width: 20px; height: 20px; border: 0px solid #ffff…" at bounding box center [428, 208] width 338 height 294
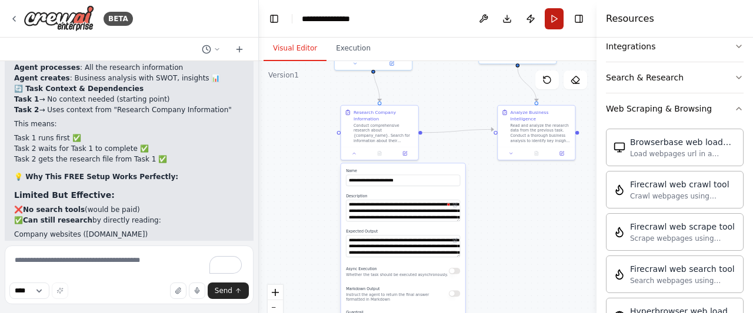
click at [558, 18] on button "Run" at bounding box center [554, 18] width 19 height 21
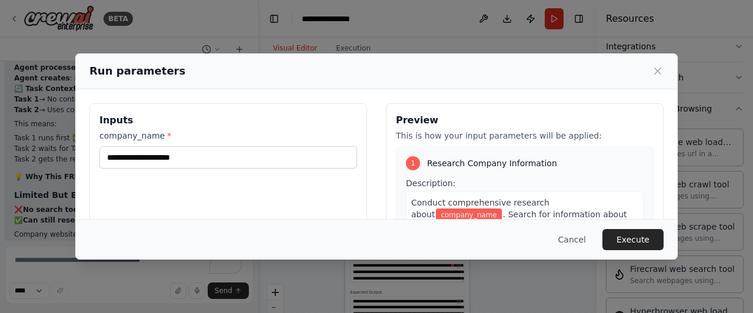
drag, startPoint x: 490, startPoint y: 108, endPoint x: 492, endPoint y: 158, distance: 50.6
click at [492, 158] on body "BETA Hello! I'm the CrewAI assistant. What kind of automation do you want to bu…" at bounding box center [376, 156] width 753 height 313
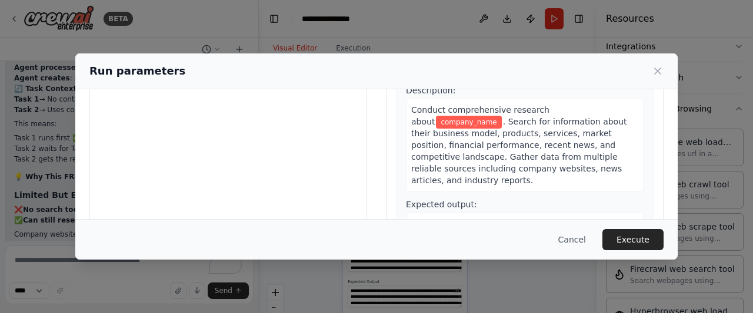
scroll to position [0, 0]
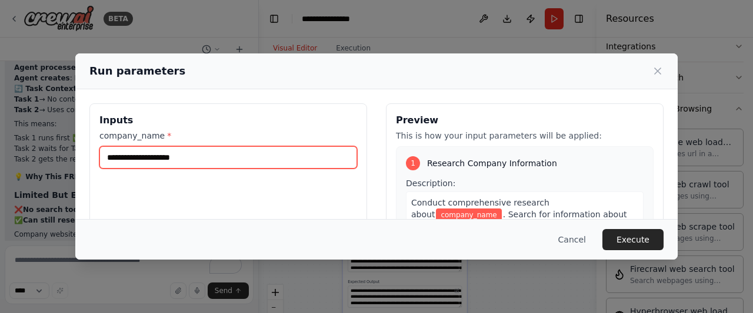
click at [133, 156] on input "company_name *" at bounding box center [228, 157] width 258 height 22
type input "*"
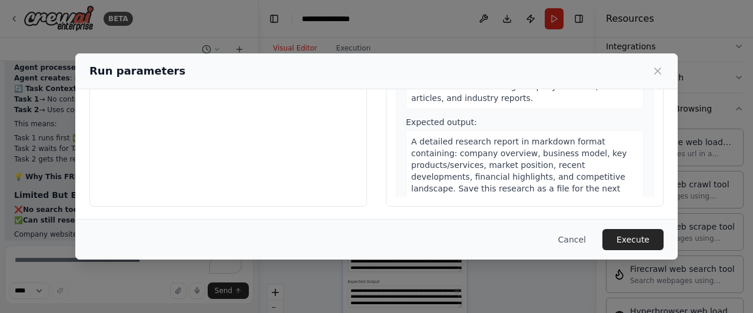
scroll to position [175, 0]
type input "*********"
click at [633, 236] on button "Execute" at bounding box center [632, 239] width 61 height 21
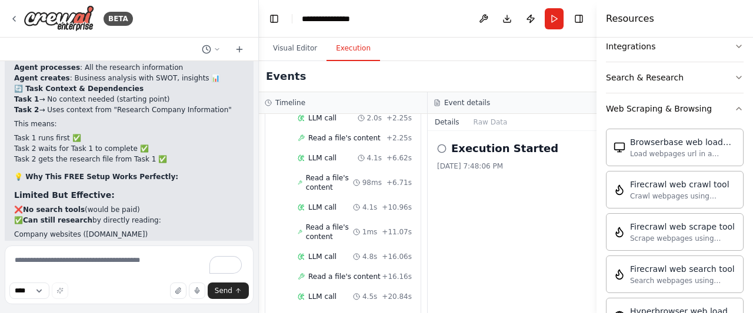
scroll to position [322, 0]
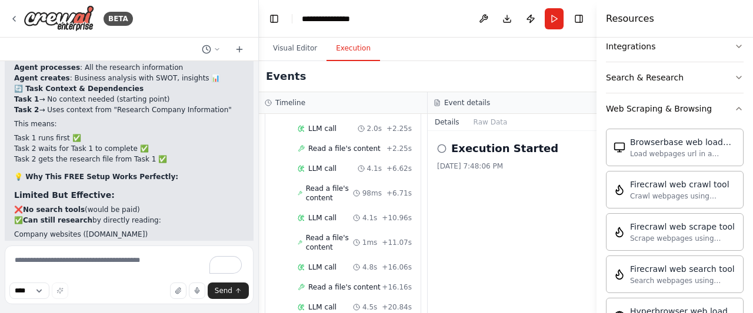
click at [373, 76] on div "Events" at bounding box center [428, 76] width 338 height 31
click at [362, 238] on span "1ms" at bounding box center [369, 242] width 15 height 9
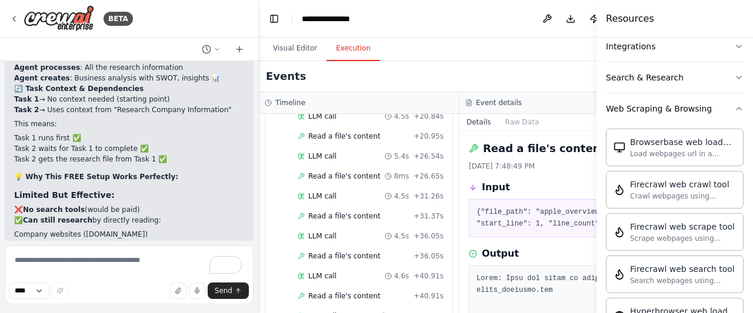
scroll to position [539, 0]
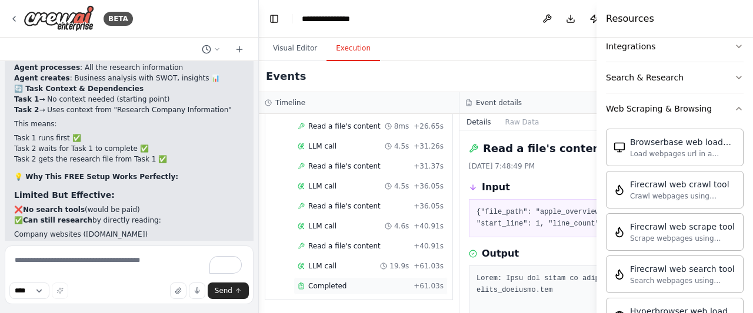
click at [359, 289] on div "Completed" at bounding box center [353, 286] width 111 height 9
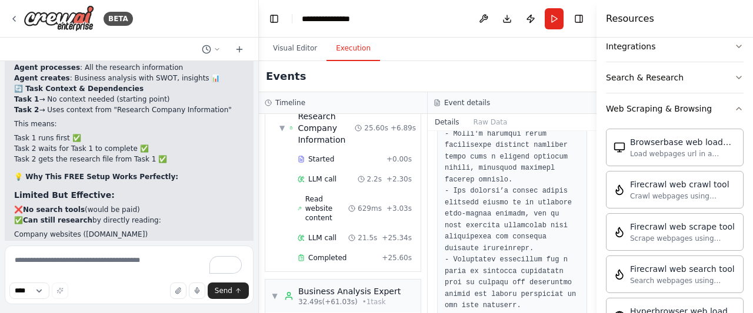
scroll to position [0, 0]
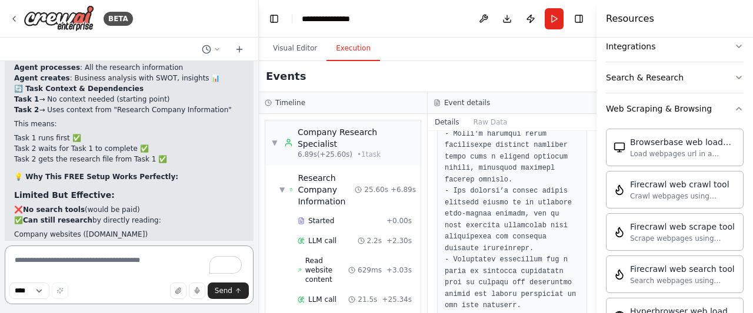
click at [102, 256] on textarea "To enrich screen reader interactions, please activate Accessibility in Grammarl…" at bounding box center [129, 275] width 249 height 59
type textarea "*"
type textarea "**********"
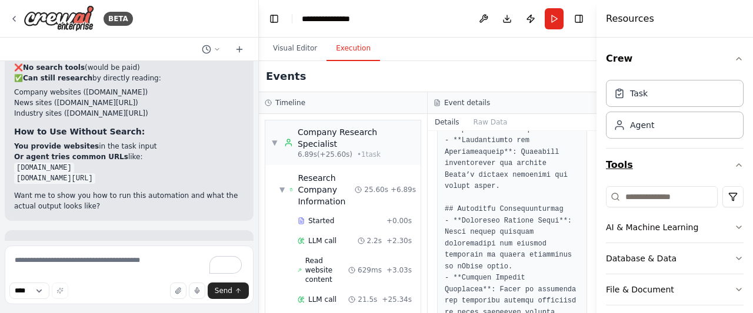
click at [734, 161] on icon "button" at bounding box center [738, 165] width 9 height 9
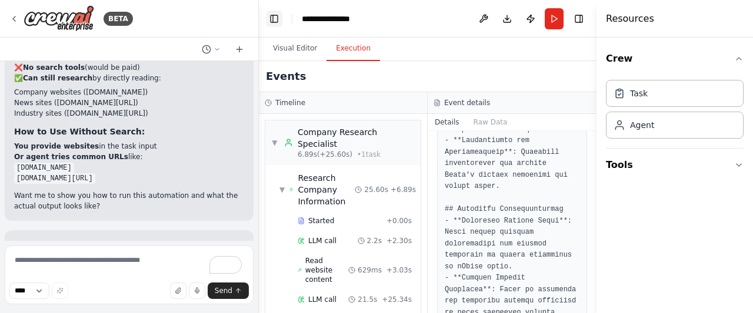
click at [271, 12] on button "Toggle Left Sidebar" at bounding box center [274, 19] width 16 height 16
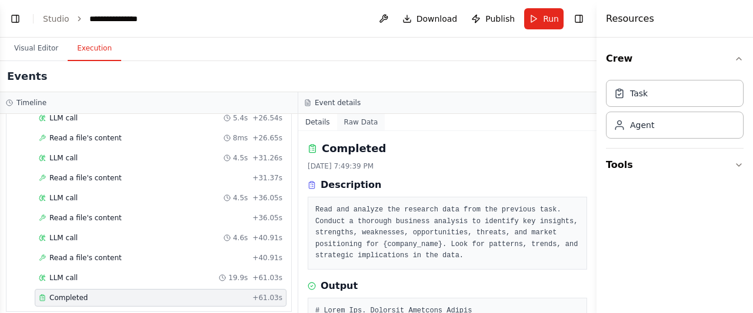
click at [355, 127] on button "Raw Data" at bounding box center [361, 122] width 48 height 16
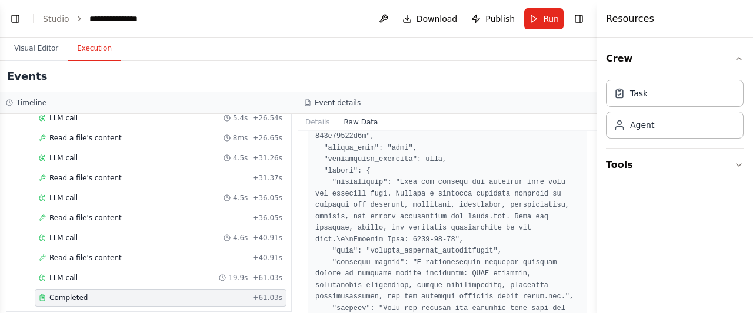
scroll to position [2, 0]
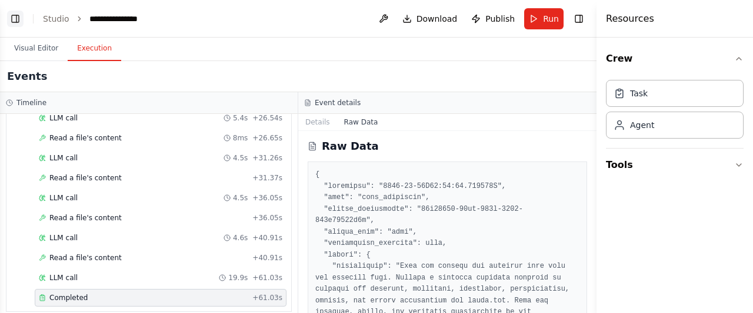
click at [20, 12] on button "Toggle Left Sidebar" at bounding box center [15, 19] width 16 height 16
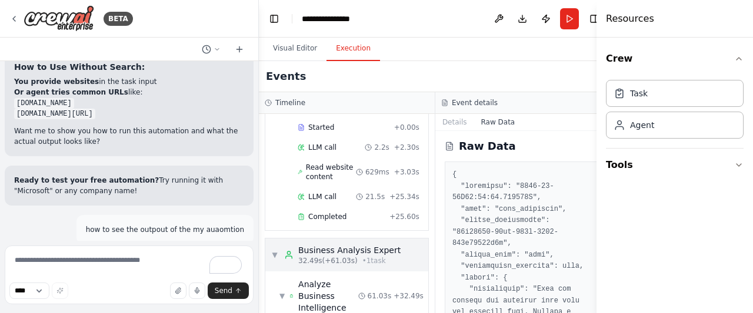
scroll to position [81, 0]
click at [322, 217] on span "Completed" at bounding box center [327, 217] width 38 height 9
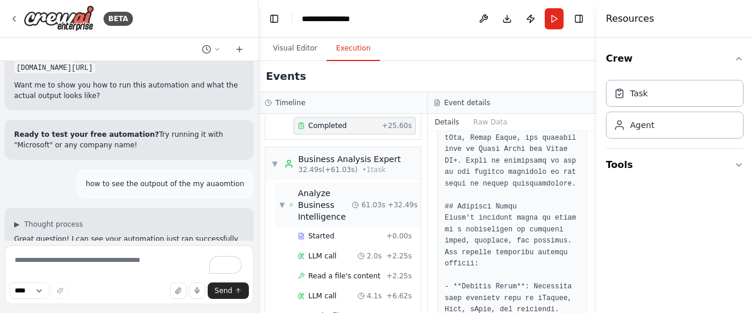
scroll to position [198, 0]
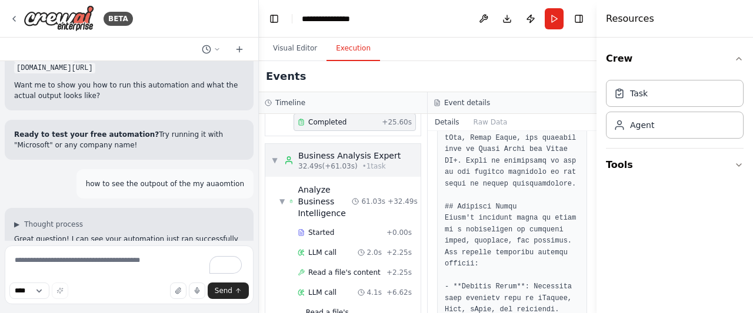
click at [327, 162] on span "32.49s (+61.03s)" at bounding box center [327, 166] width 59 height 9
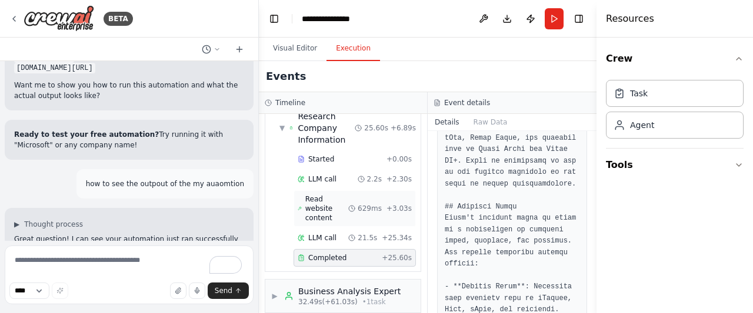
scroll to position [0, 0]
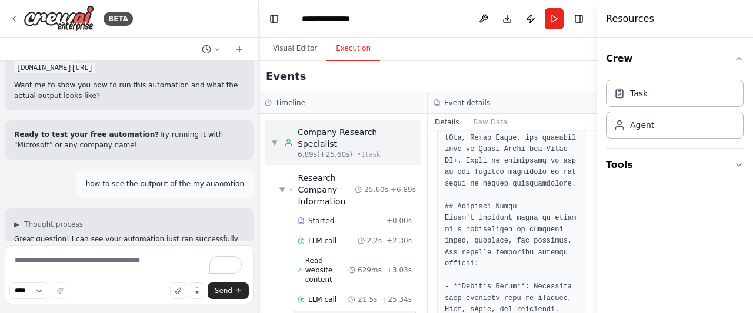
click at [315, 135] on div "Company Research Specialist" at bounding box center [356, 138] width 117 height 24
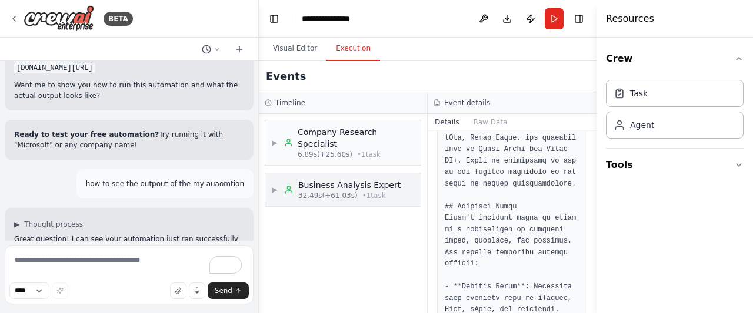
click at [358, 191] on div "▶ Business Analysis Expert 32.49s (+61.03s) • 1 task" at bounding box center [342, 190] width 155 height 33
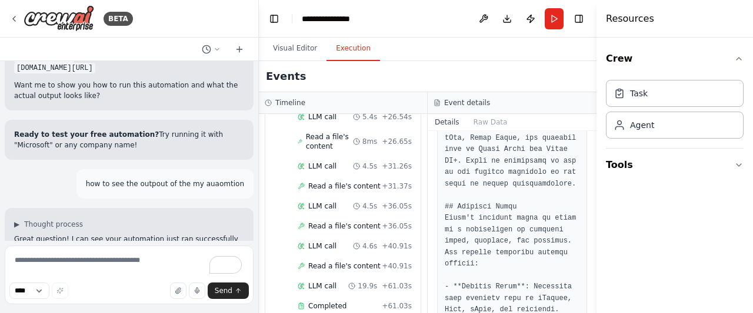
scroll to position [394, 0]
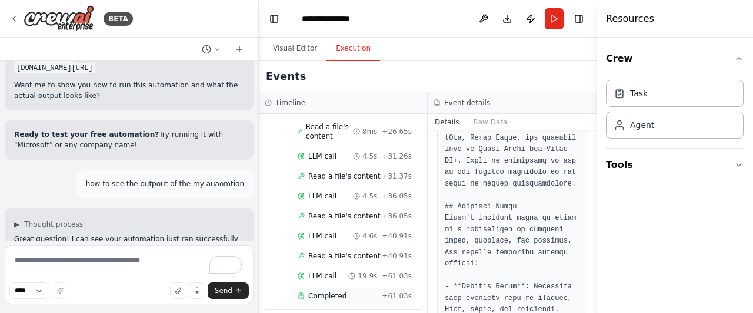
click at [360, 292] on div "Completed" at bounding box center [337, 296] width 79 height 9
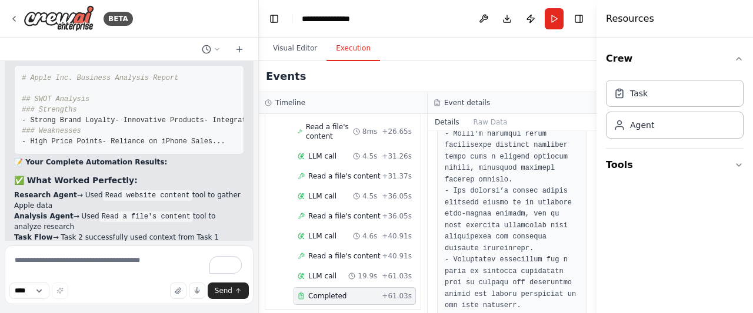
scroll to position [7555, 0]
